Goal: Entertainment & Leisure: Consume media (video, audio)

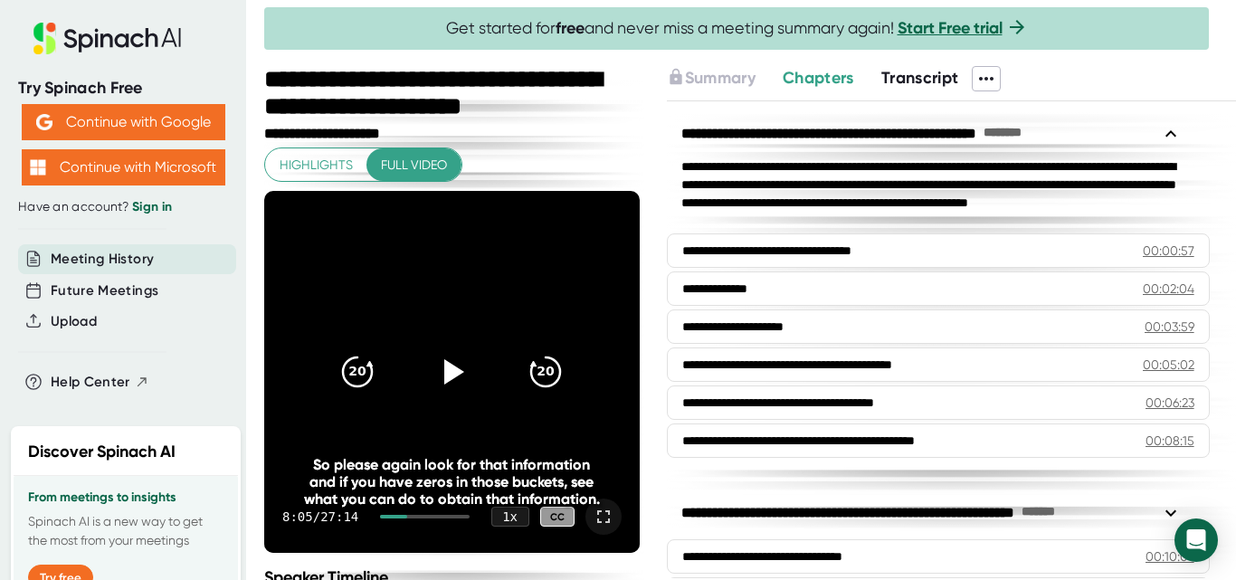
click at [593, 514] on icon at bounding box center [604, 517] width 22 height 22
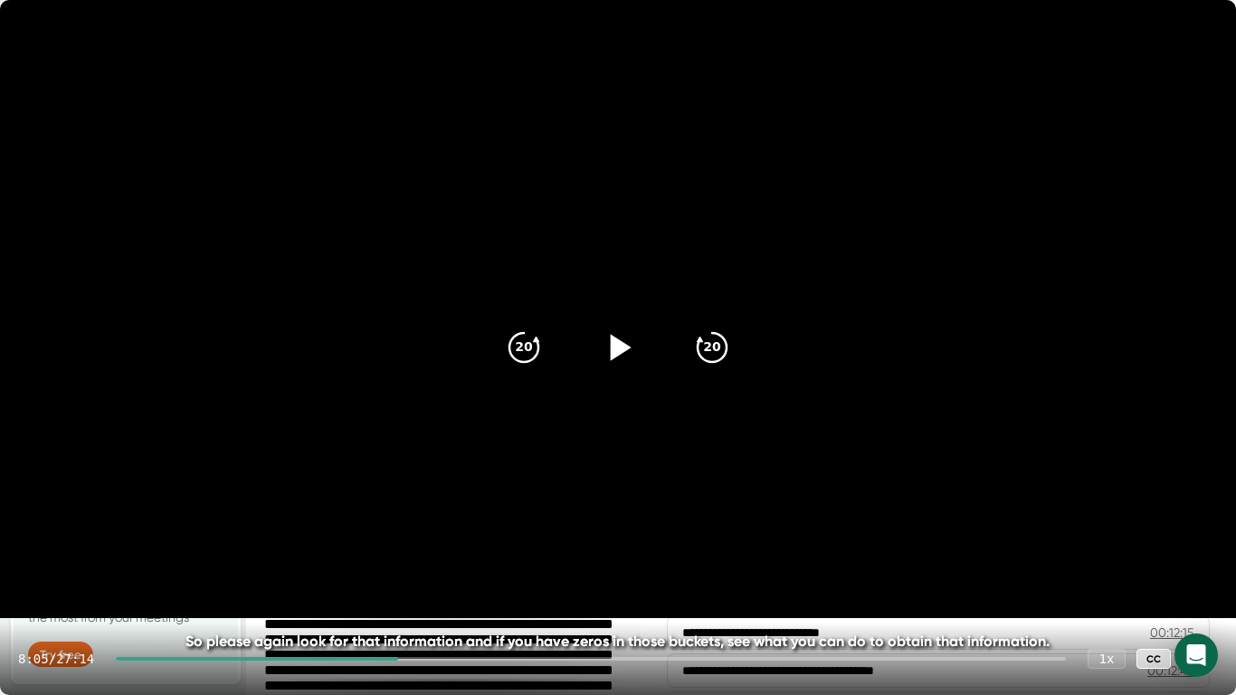
click at [606, 359] on icon at bounding box center [617, 347] width 45 height 45
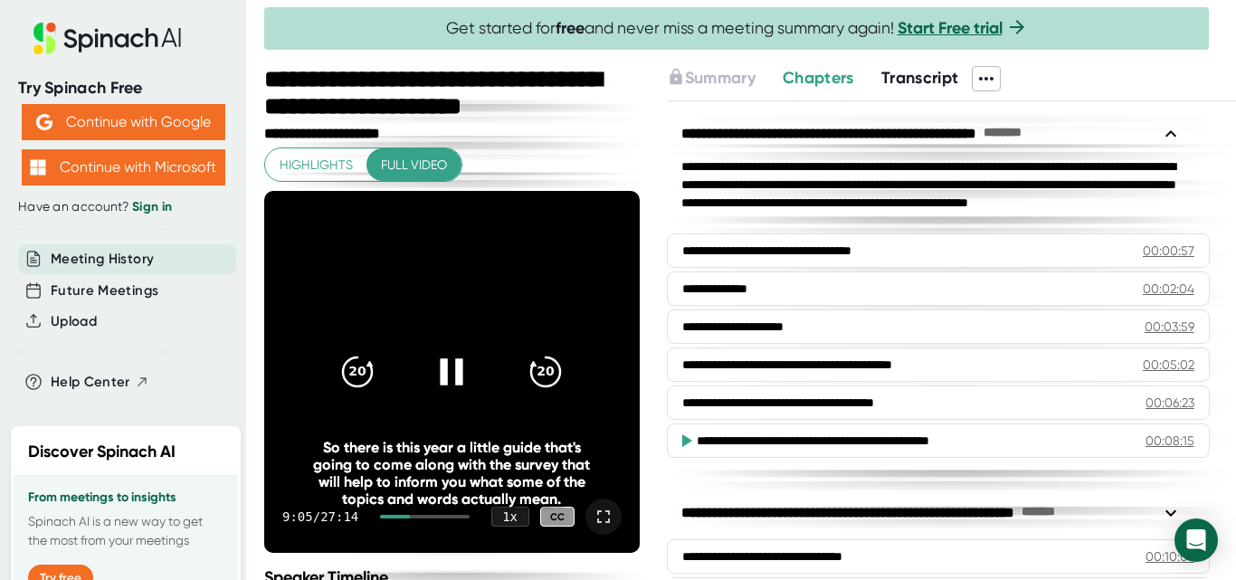
click at [593, 520] on icon at bounding box center [604, 517] width 22 height 22
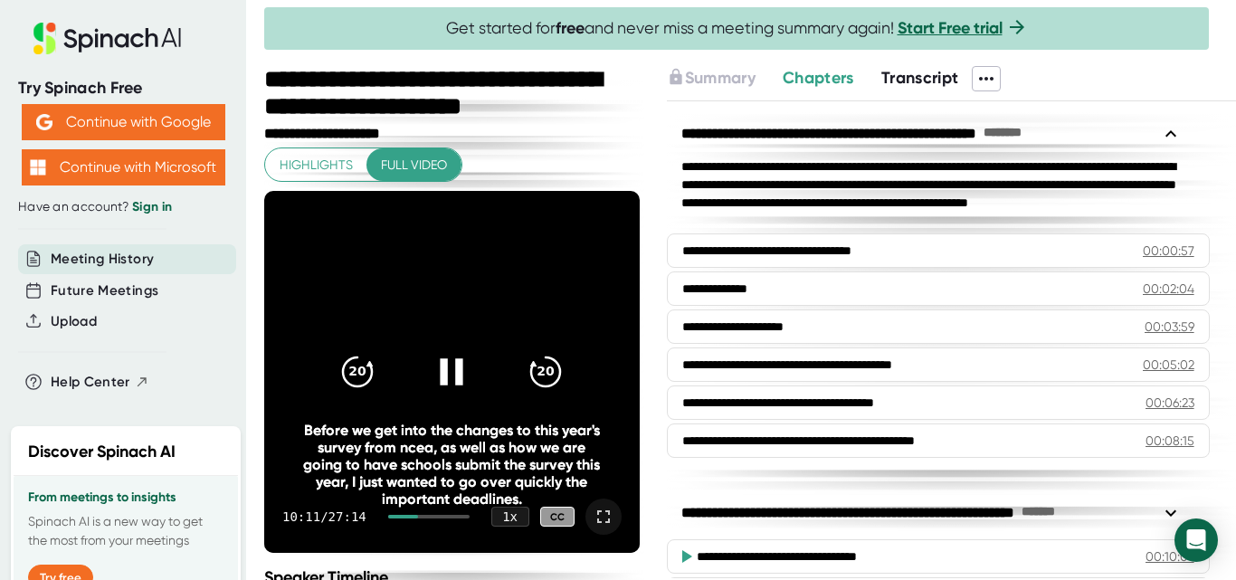
click at [406, 411] on video at bounding box center [451, 372] width 375 height 362
click at [593, 519] on icon at bounding box center [604, 517] width 22 height 22
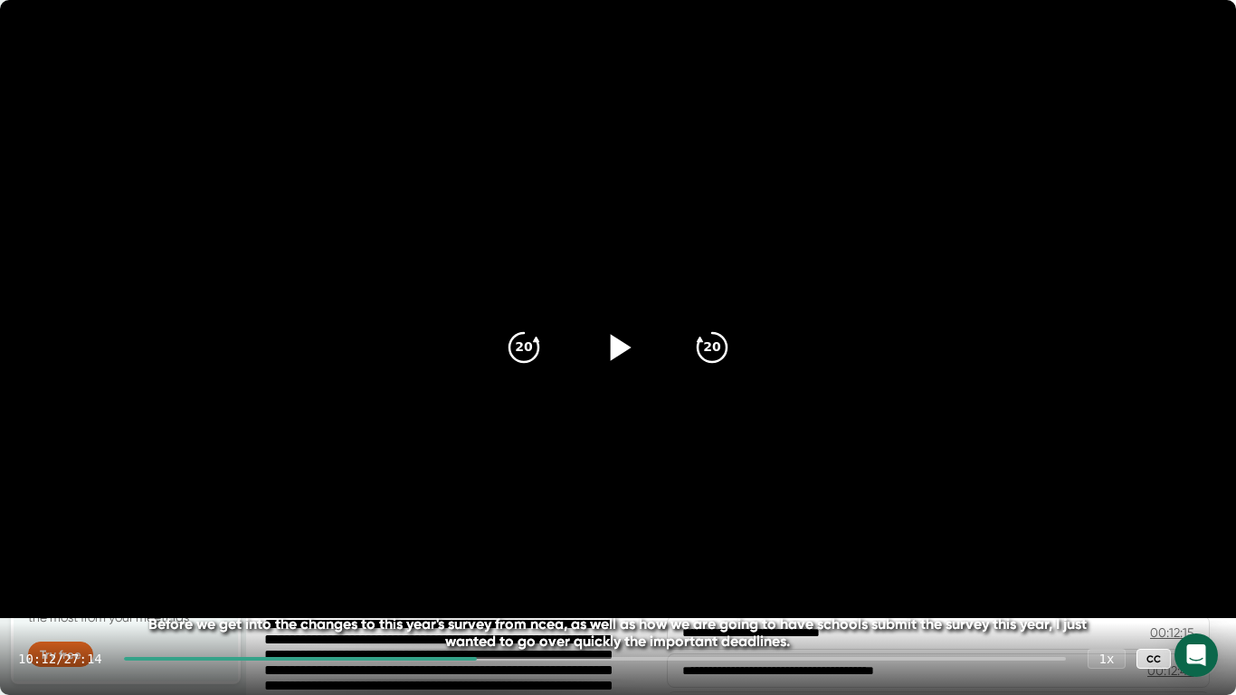
click at [622, 355] on icon at bounding box center [617, 347] width 45 height 45
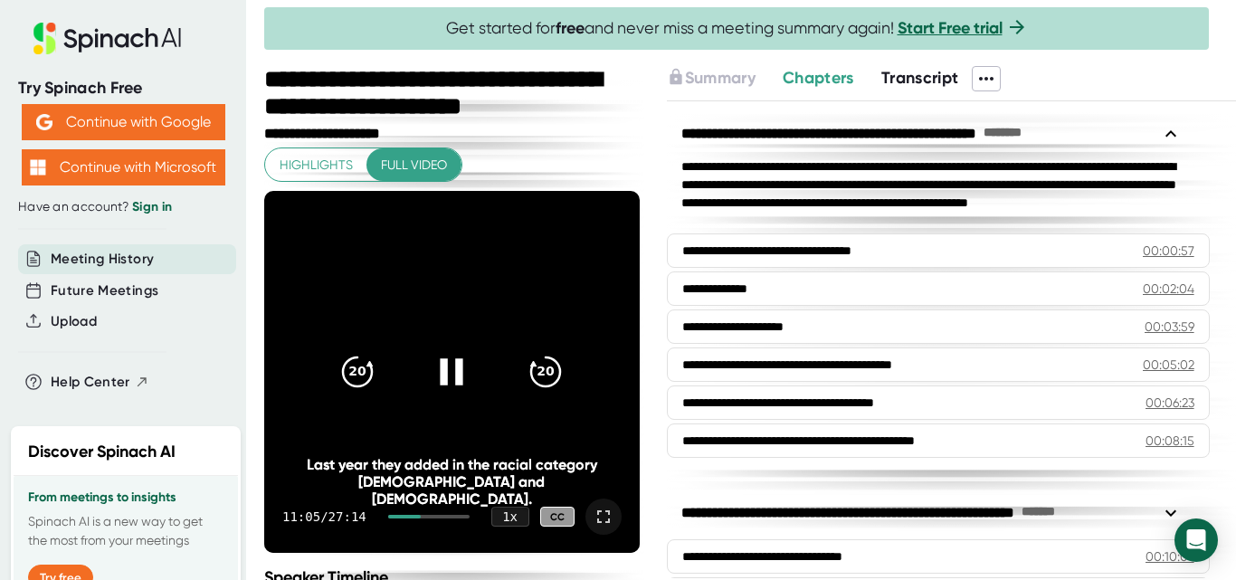
click at [603, 510] on div at bounding box center [603, 516] width 36 height 36
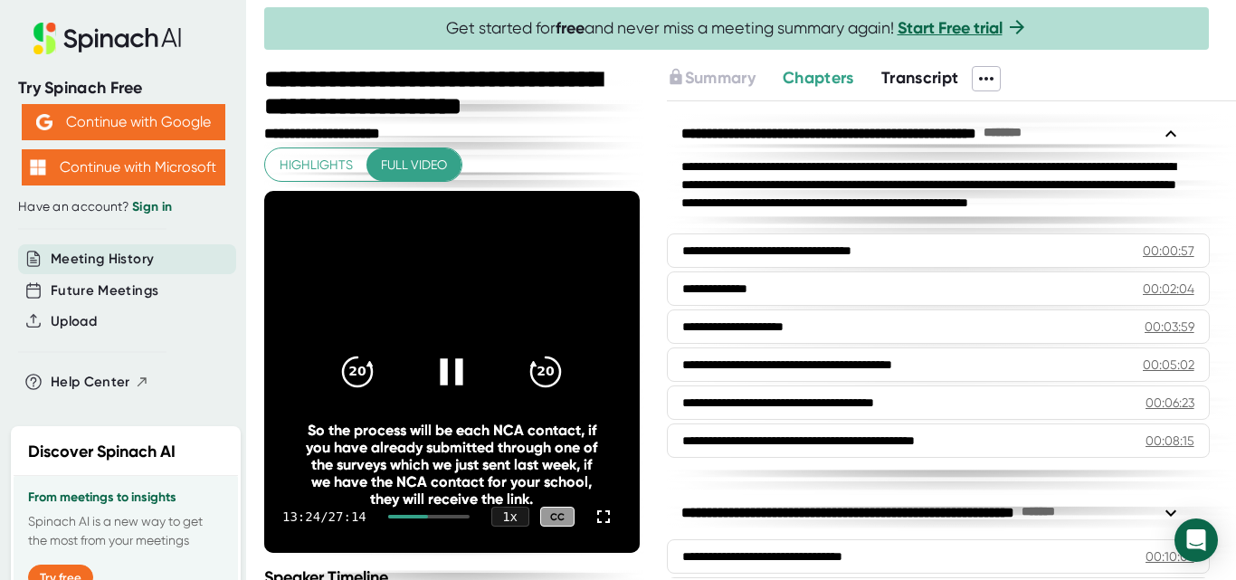
click at [407, 342] on div "20 20" at bounding box center [451, 372] width 261 height 72
click at [453, 378] on icon at bounding box center [452, 371] width 23 height 26
click at [432, 378] on icon at bounding box center [451, 371] width 45 height 45
click at [593, 515] on icon at bounding box center [604, 517] width 22 height 22
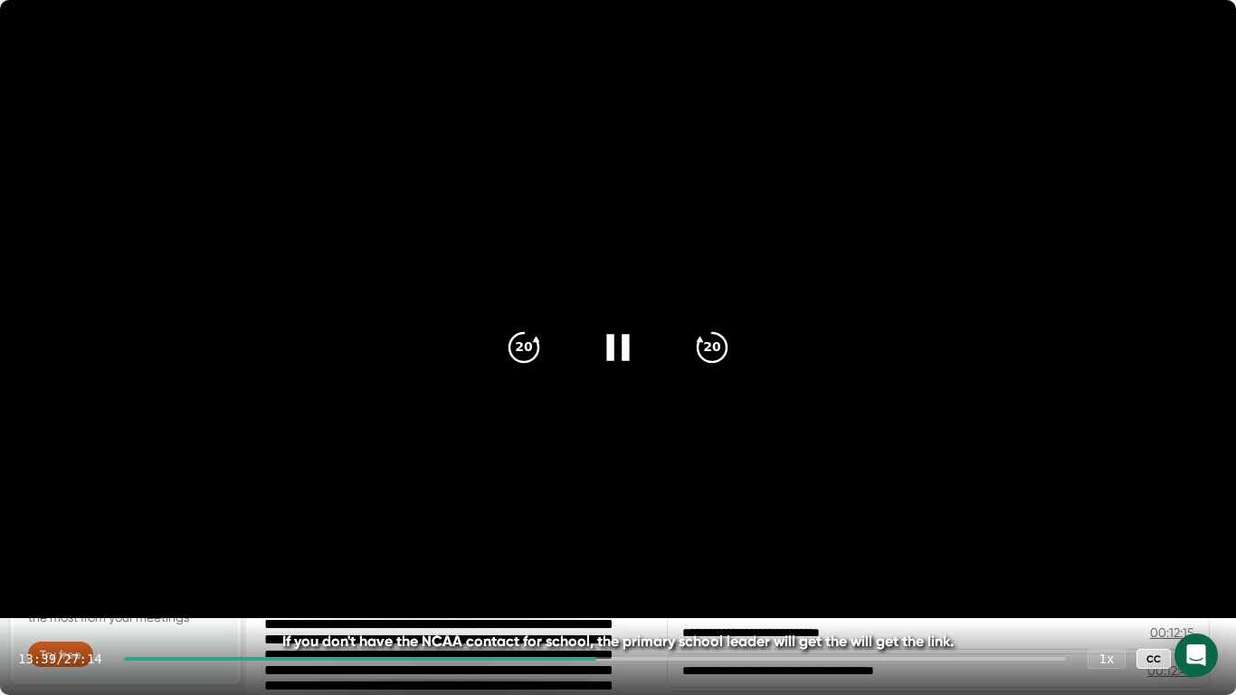
click at [635, 565] on video at bounding box center [618, 309] width 1236 height 618
click at [629, 442] on video at bounding box center [618, 309] width 1236 height 618
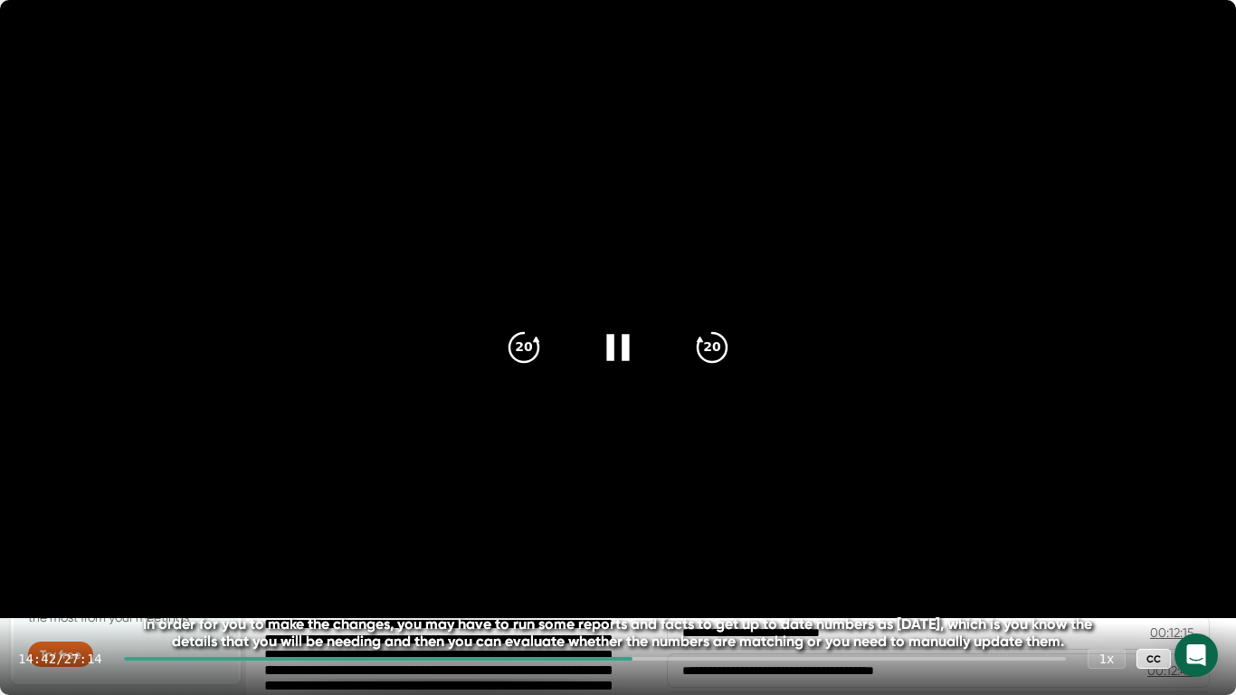
click at [1087, 227] on video at bounding box center [618, 309] width 1236 height 618
click at [599, 346] on icon at bounding box center [617, 347] width 45 height 45
click at [606, 350] on icon at bounding box center [617, 347] width 45 height 45
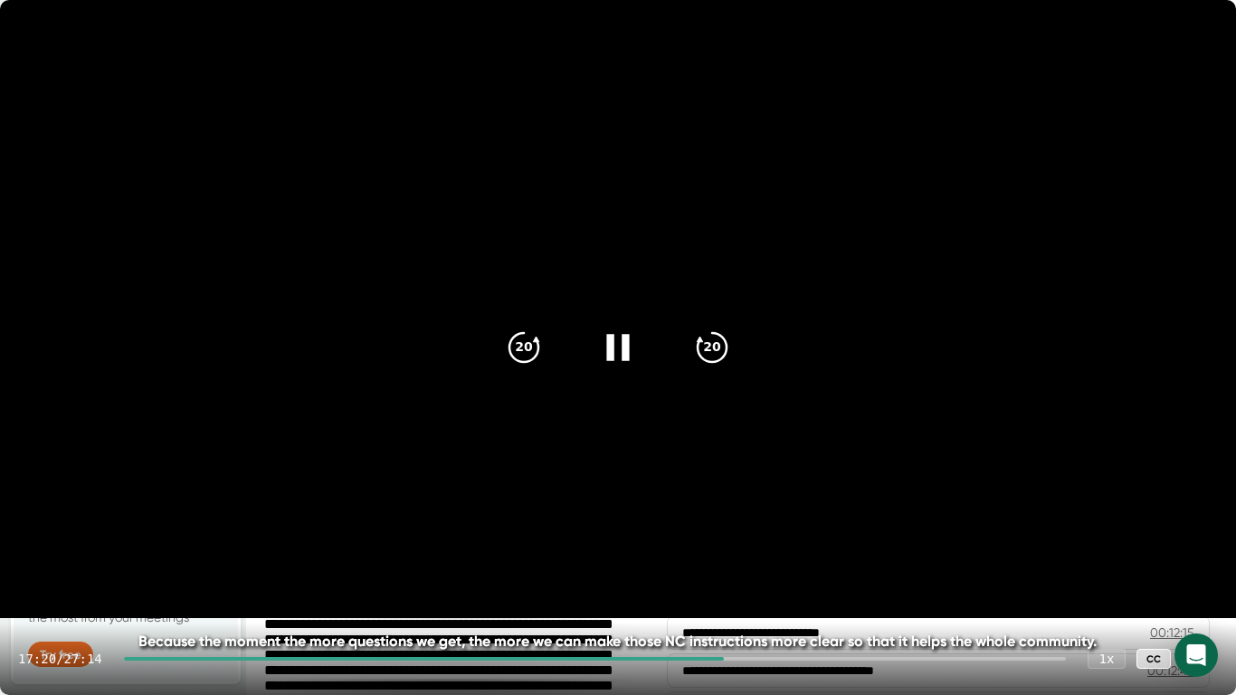
click at [621, 352] on icon at bounding box center [617, 347] width 45 height 45
click at [621, 352] on icon at bounding box center [621, 347] width 21 height 26
click at [626, 349] on icon at bounding box center [617, 347] width 23 height 26
drag, startPoint x: 626, startPoint y: 349, endPoint x: 606, endPoint y: 357, distance: 21.5
click at [606, 357] on icon at bounding box center [617, 347] width 45 height 45
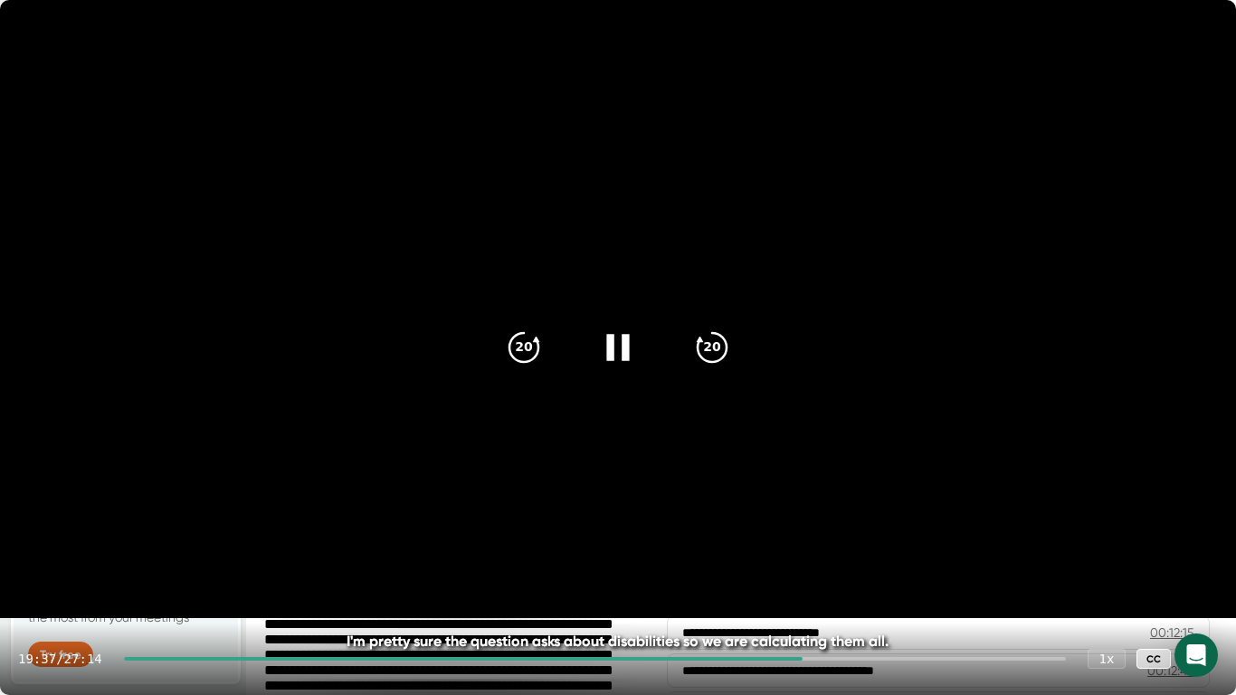
click at [624, 344] on icon at bounding box center [617, 347] width 23 height 26
click at [624, 344] on icon at bounding box center [617, 347] width 45 height 45
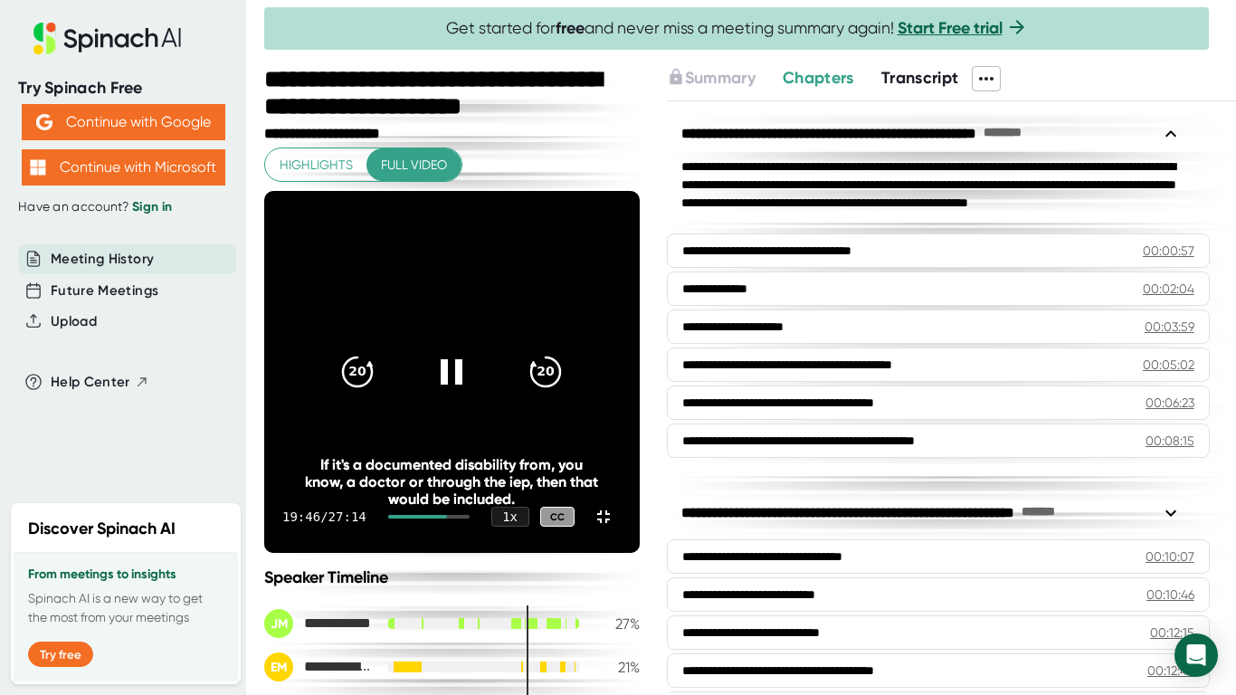
click at [640, 553] on div "19:46 / 27:14 1 x CC" at bounding box center [451, 516] width 375 height 72
drag, startPoint x: 804, startPoint y: 655, endPoint x: 784, endPoint y: 667, distance: 23.1
click at [640, 553] on div "19:48 / 27:14 1 x CC" at bounding box center [451, 516] width 375 height 72
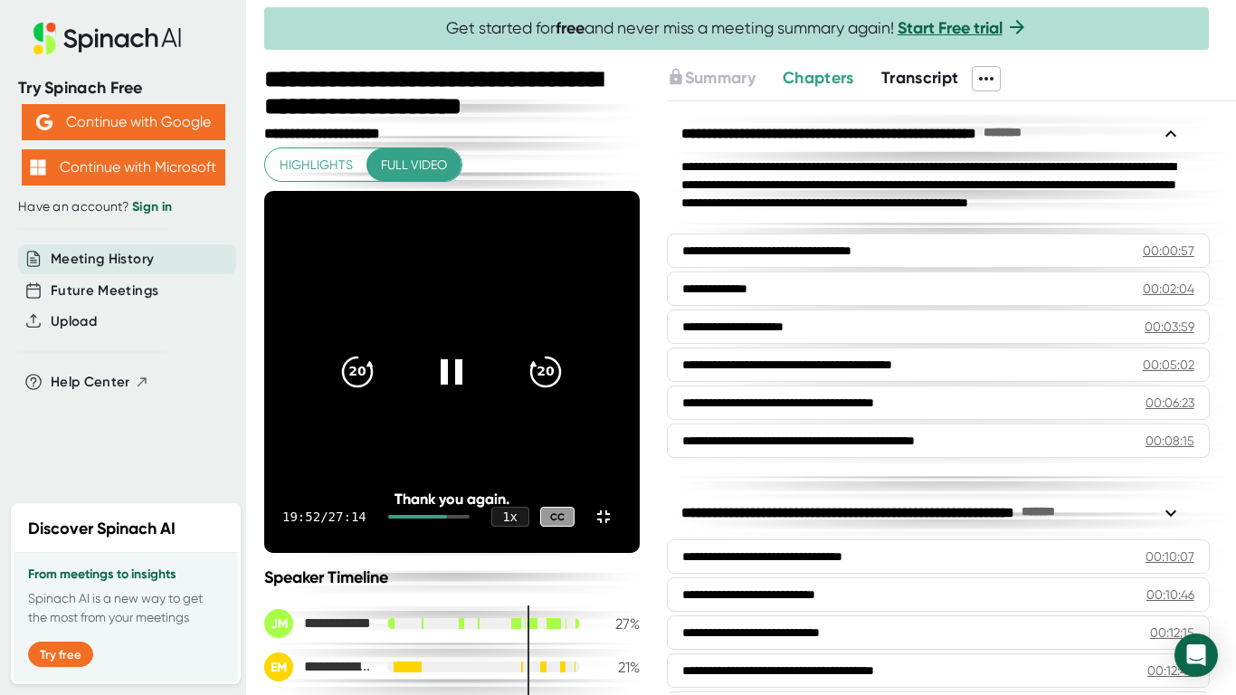
click at [448, 518] on div at bounding box center [418, 517] width 60 height 4
drag, startPoint x: 810, startPoint y: 656, endPoint x: 777, endPoint y: 659, distance: 32.7
click at [640, 553] on div "19:51 / 27:14 1 x CC" at bounding box center [451, 516] width 375 height 72
click at [448, 518] on div at bounding box center [418, 517] width 60 height 4
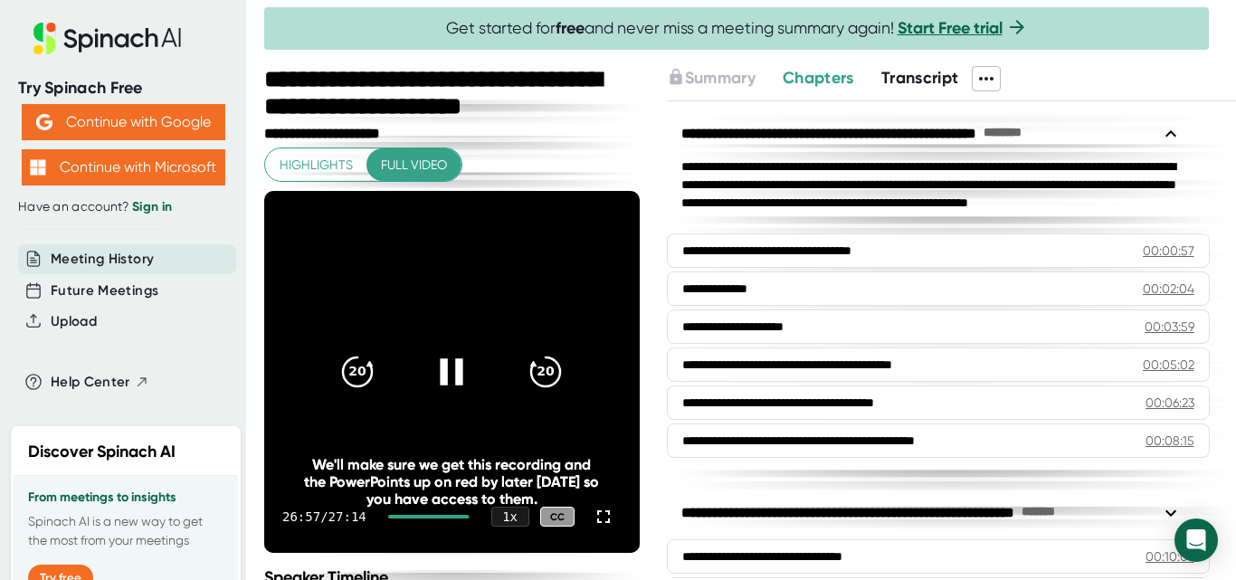
click at [435, 375] on icon at bounding box center [451, 371] width 45 height 45
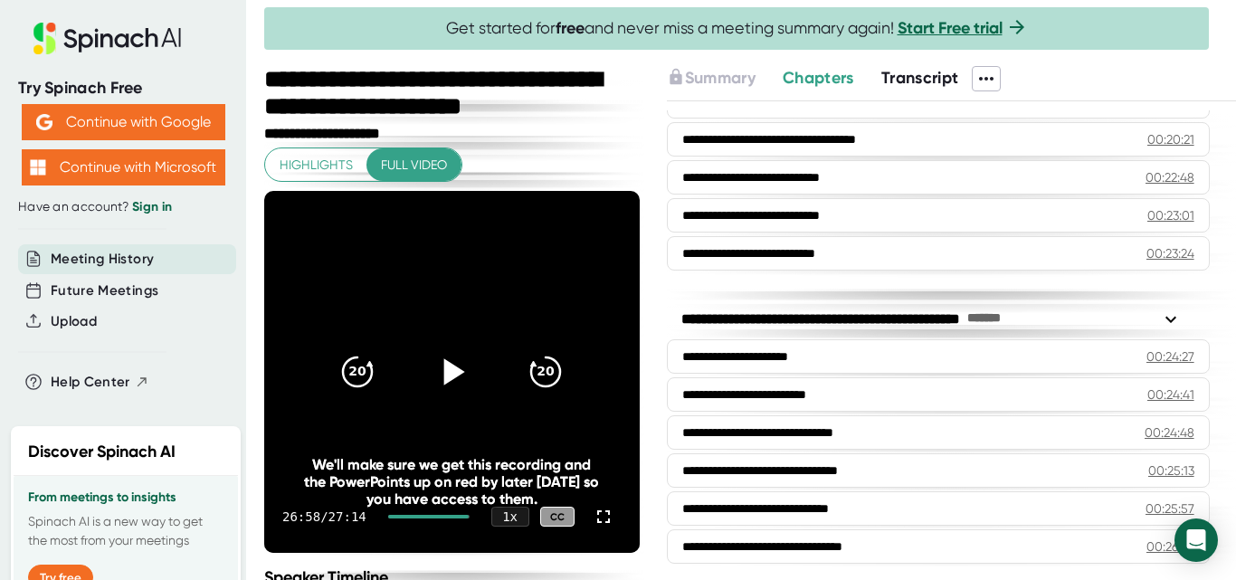
scroll to position [835, 0]
